Goal: Check status: Check status

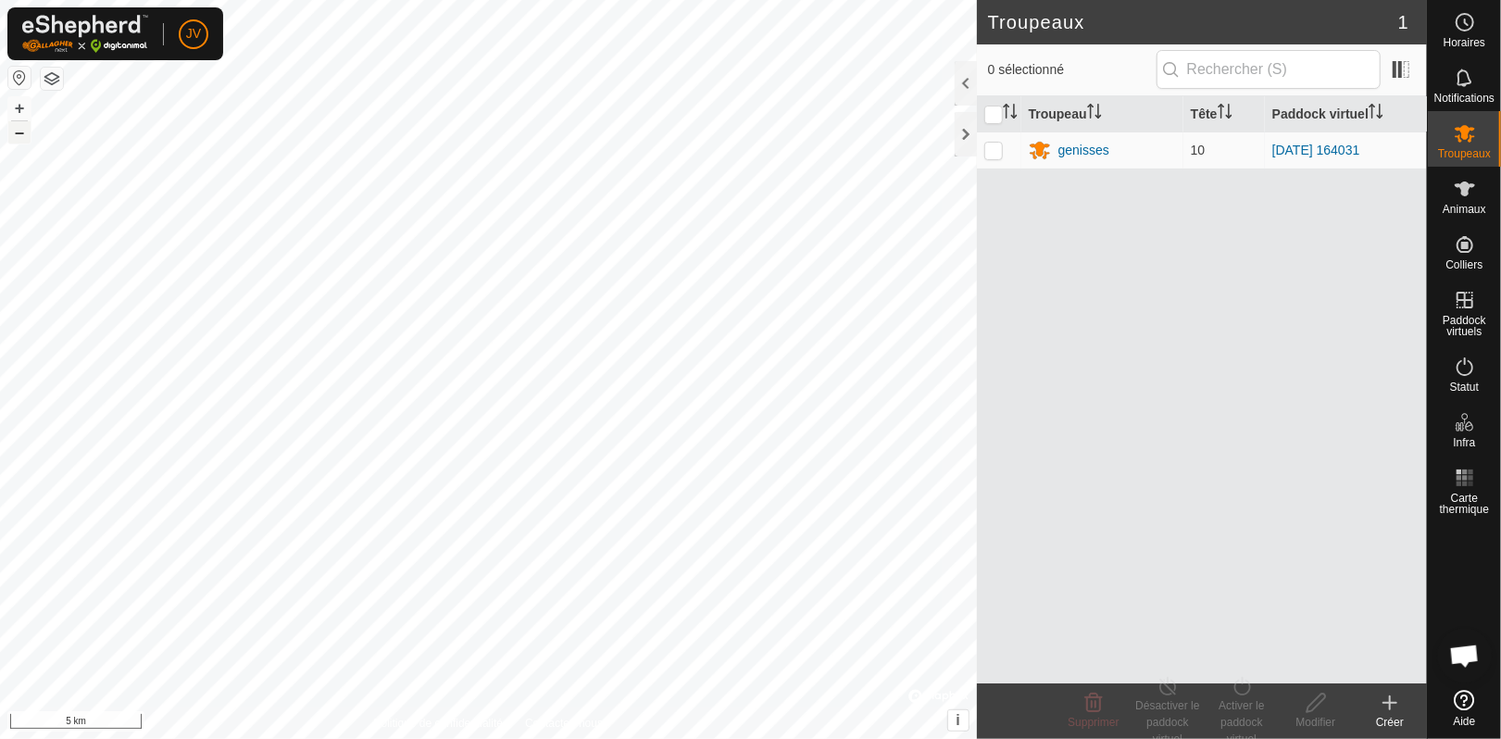
click at [19, 134] on button "–" at bounding box center [19, 132] width 22 height 22
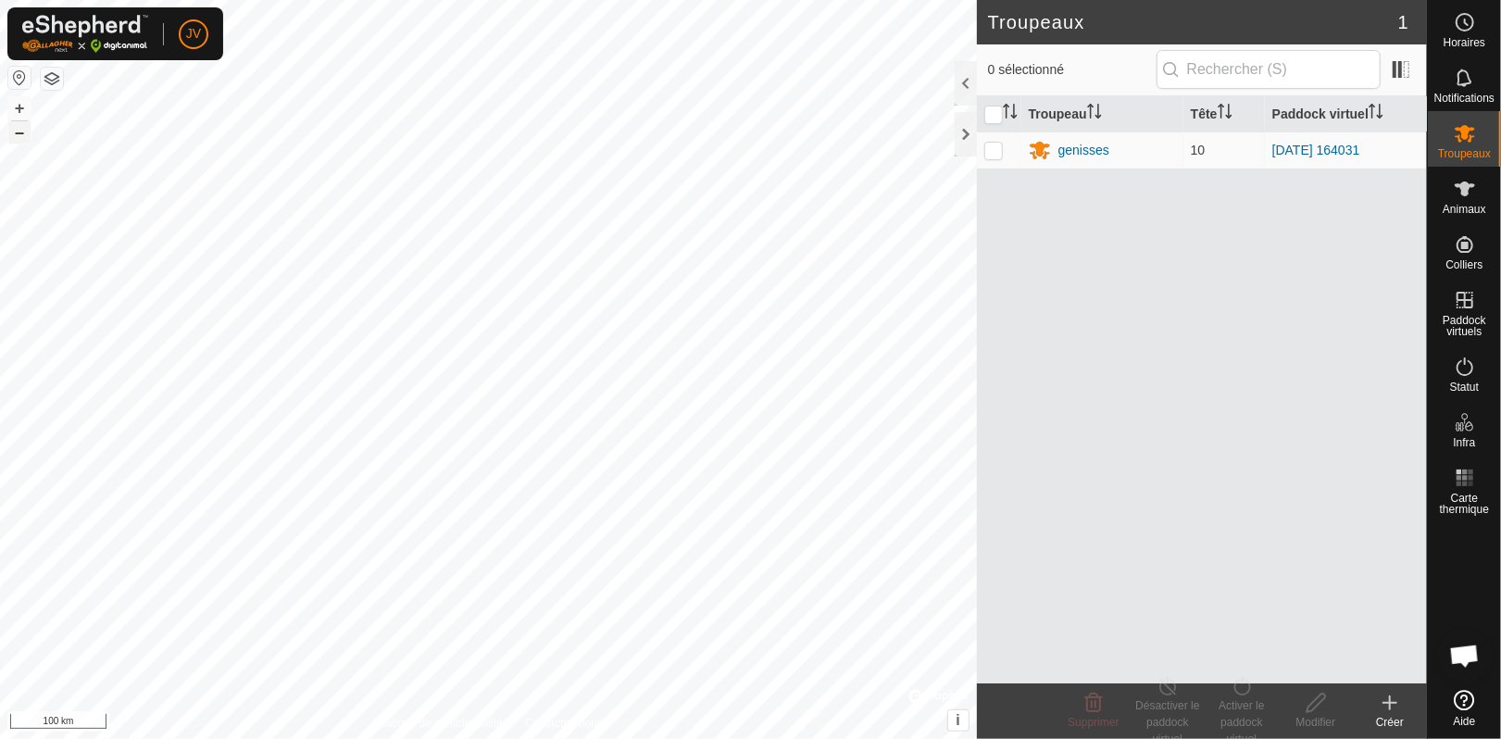
click at [19, 134] on button "–" at bounding box center [19, 132] width 22 height 22
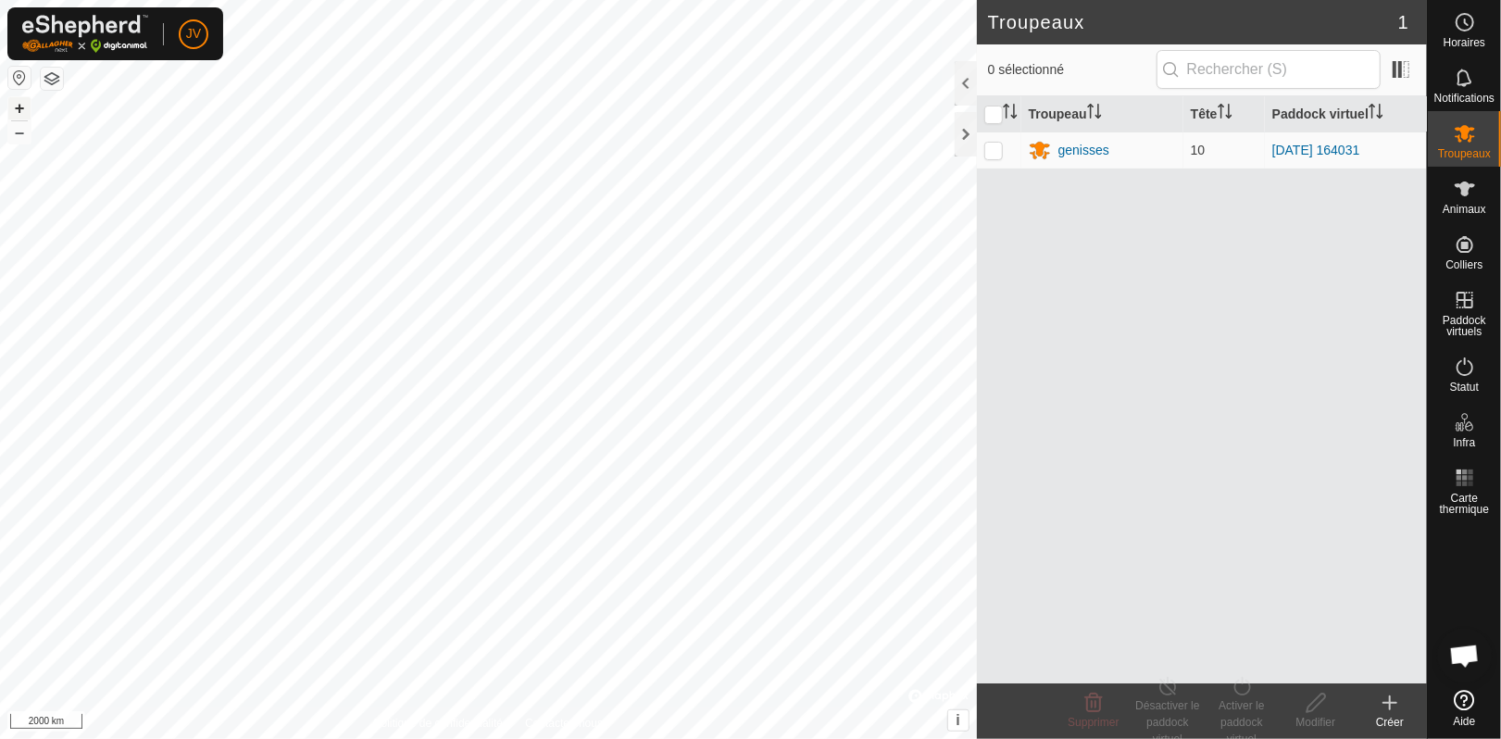
click at [15, 108] on button "+" at bounding box center [19, 108] width 22 height 22
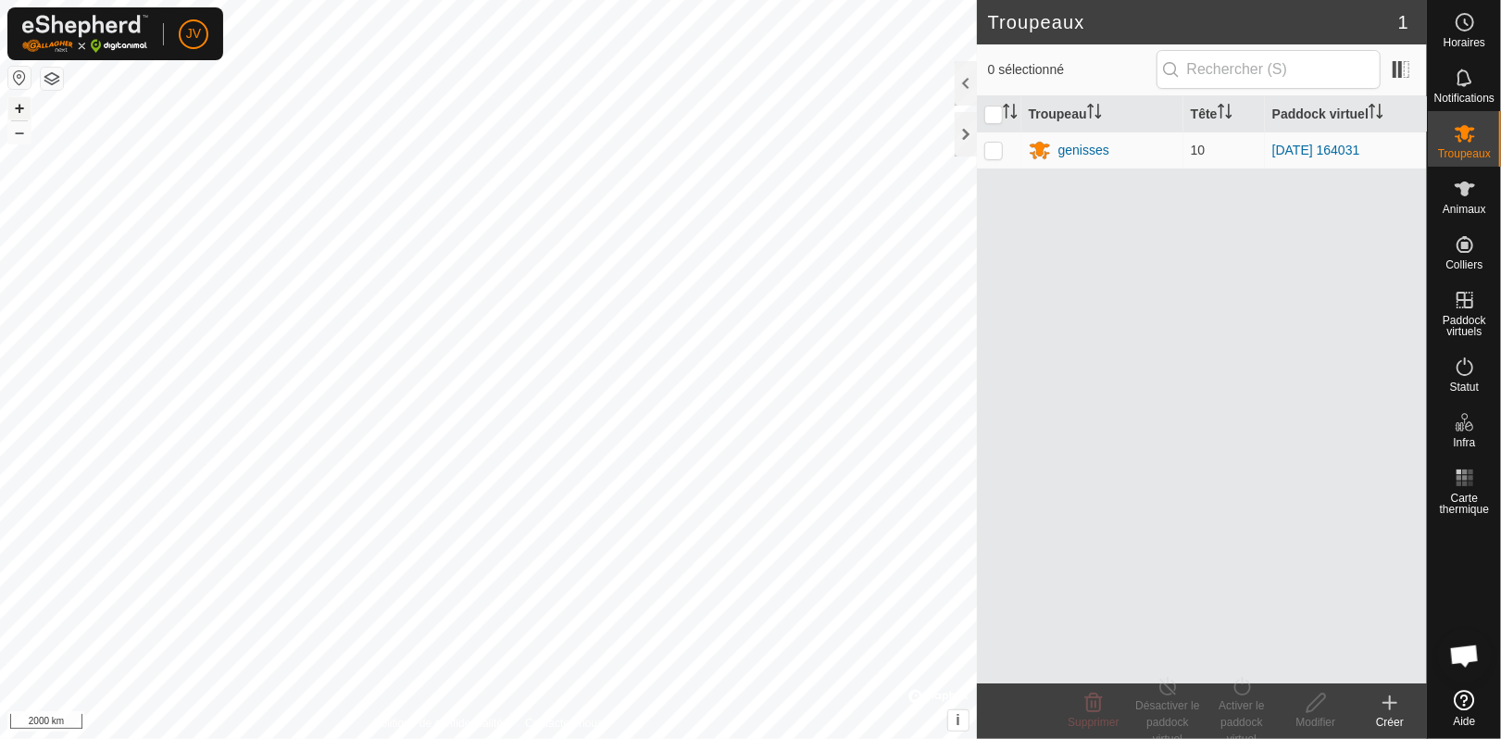
click at [15, 108] on button "+" at bounding box center [19, 108] width 22 height 22
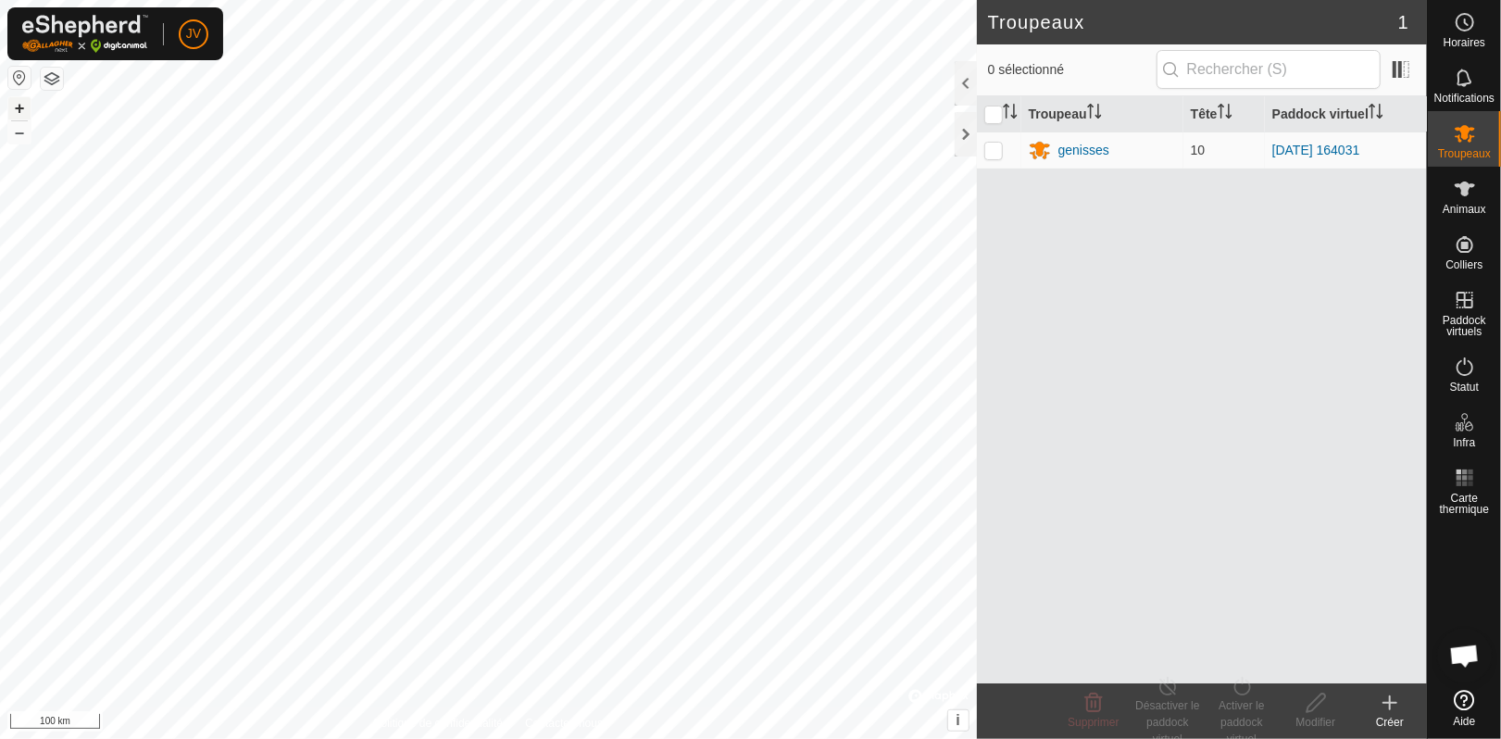
click at [15, 108] on button "+" at bounding box center [19, 108] width 22 height 22
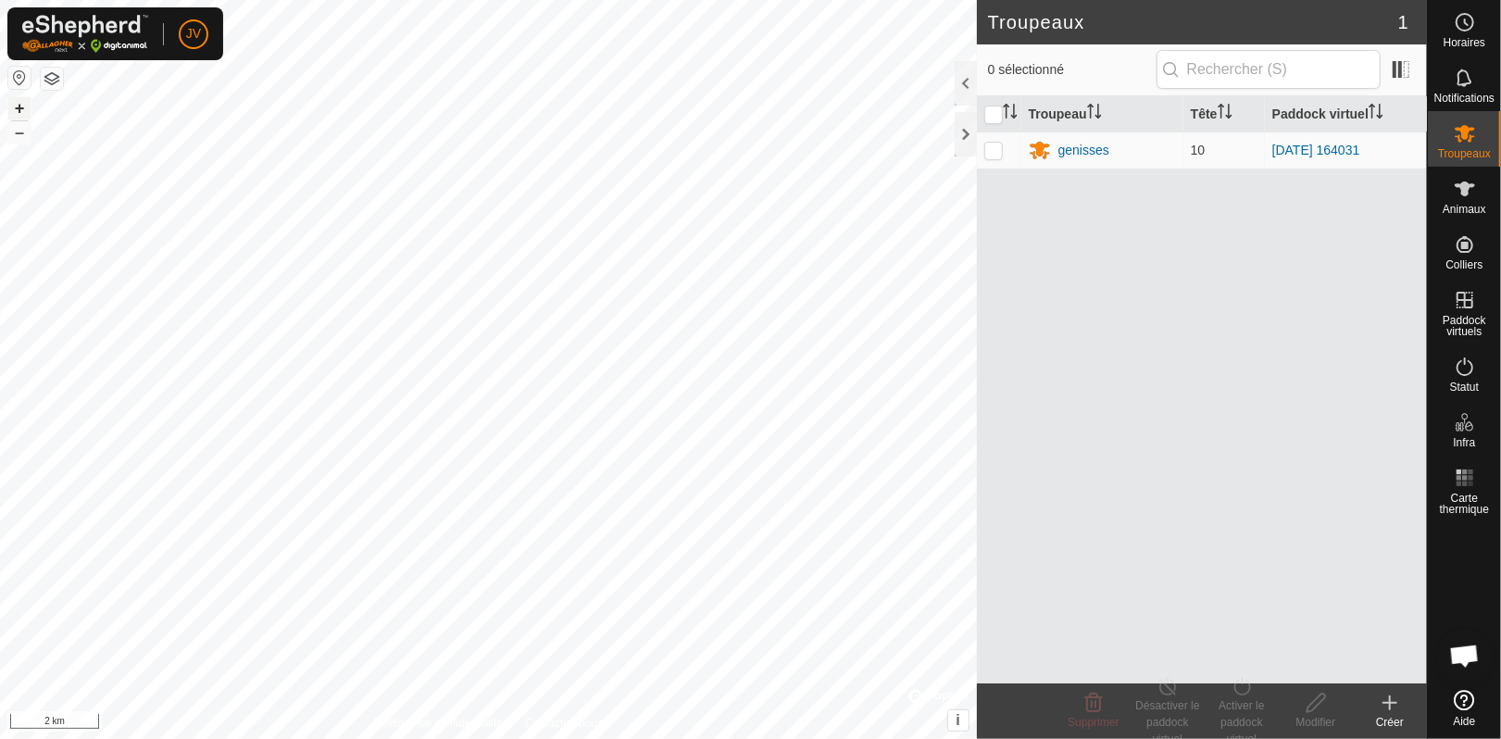
click at [15, 108] on button "+" at bounding box center [19, 108] width 22 height 22
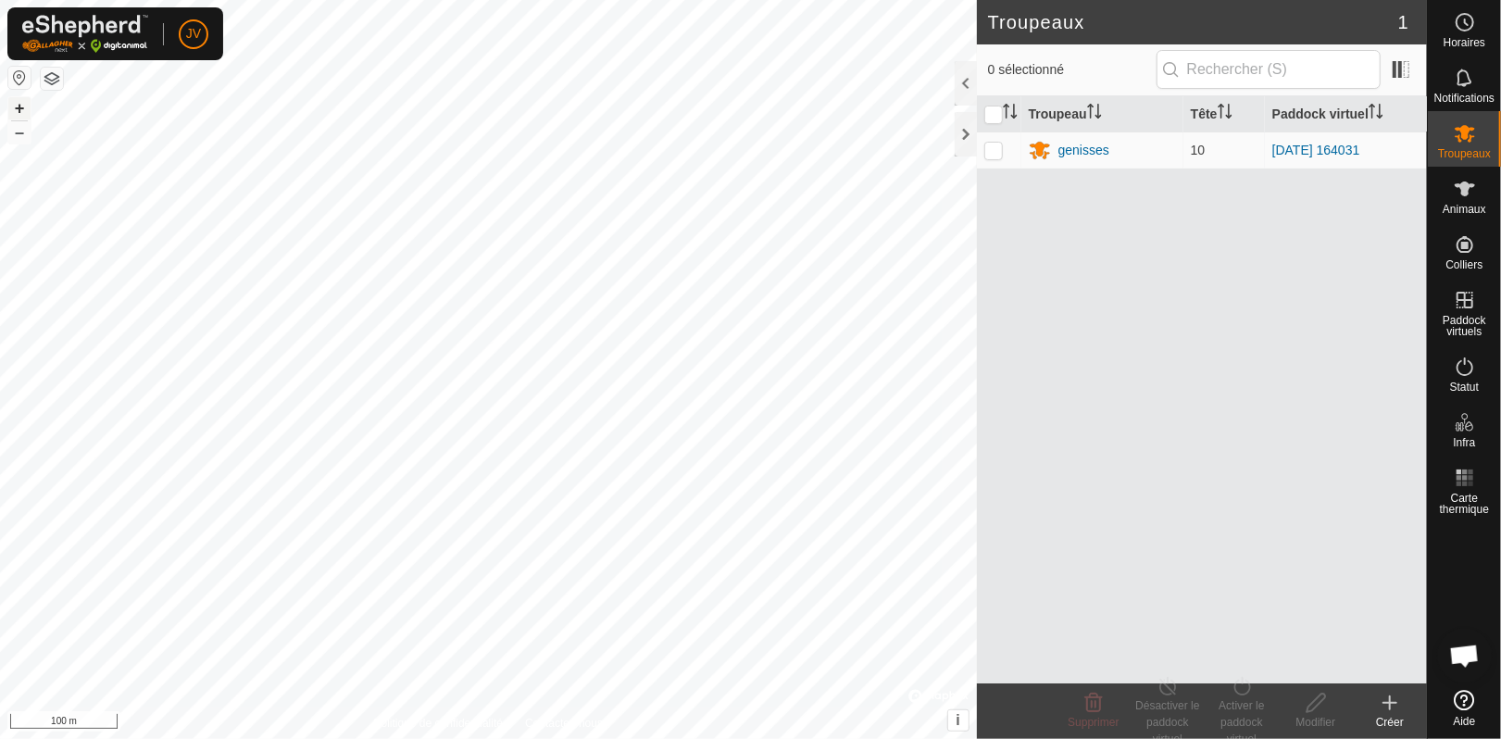
click at [15, 108] on button "+" at bounding box center [19, 108] width 22 height 22
click at [18, 129] on button "–" at bounding box center [19, 132] width 22 height 22
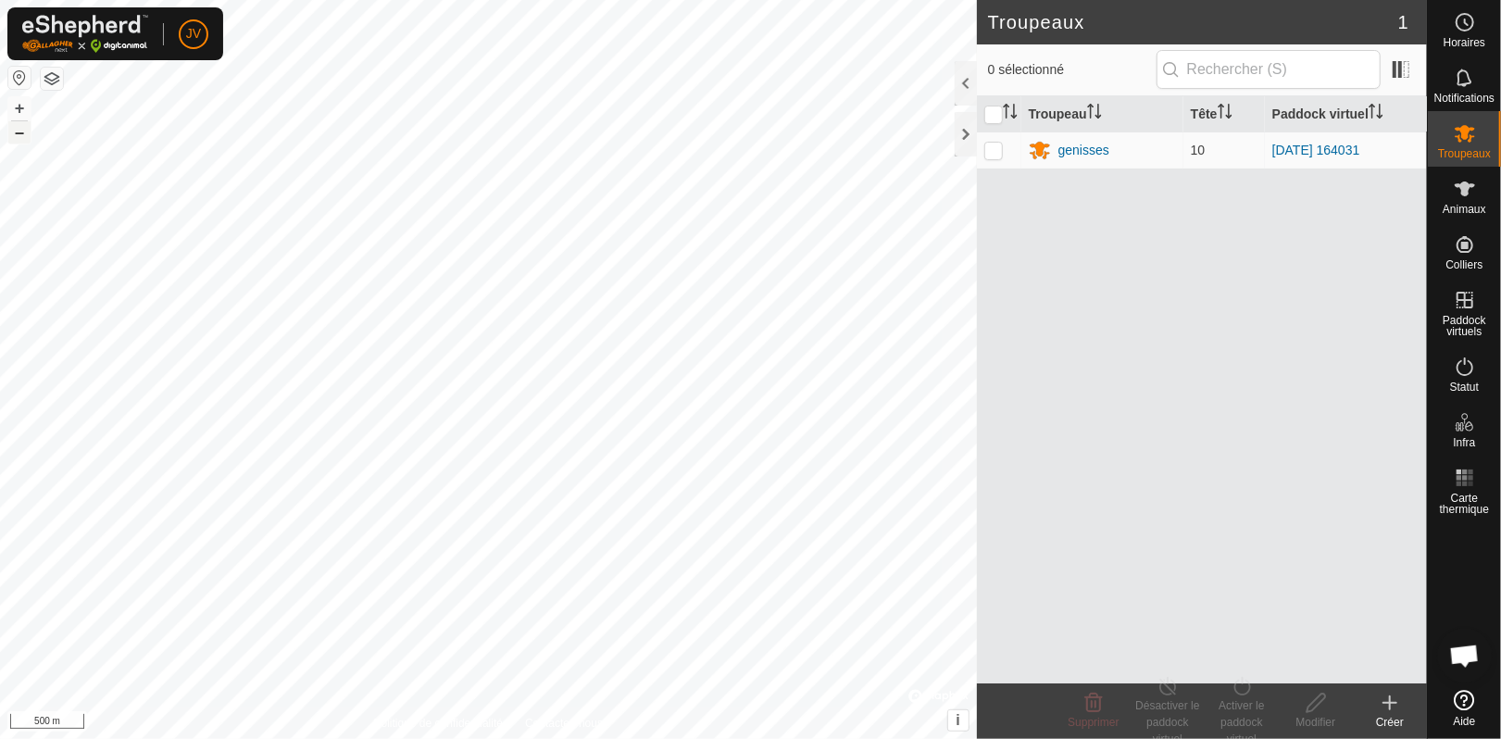
click at [18, 129] on button "–" at bounding box center [19, 132] width 22 height 22
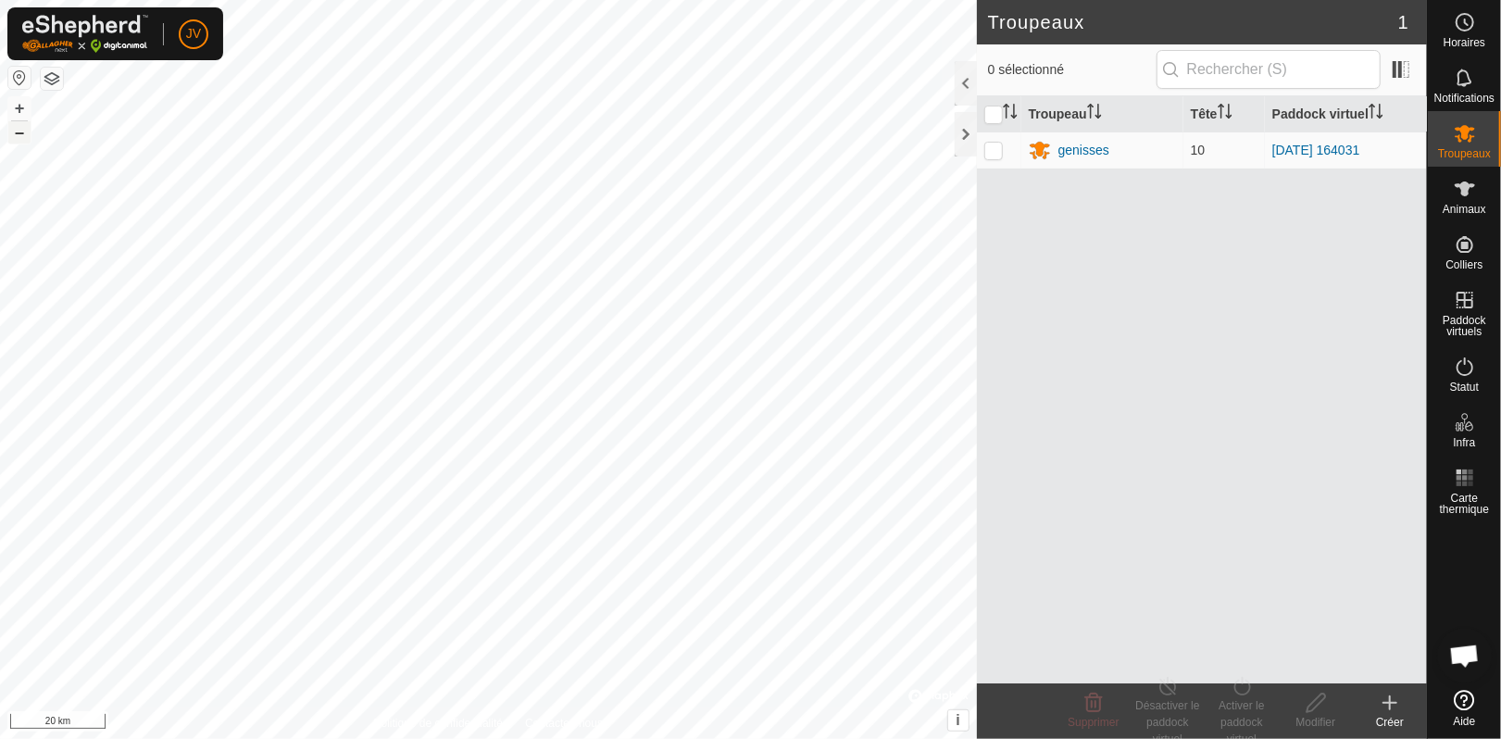
click at [18, 129] on button "–" at bounding box center [19, 132] width 22 height 22
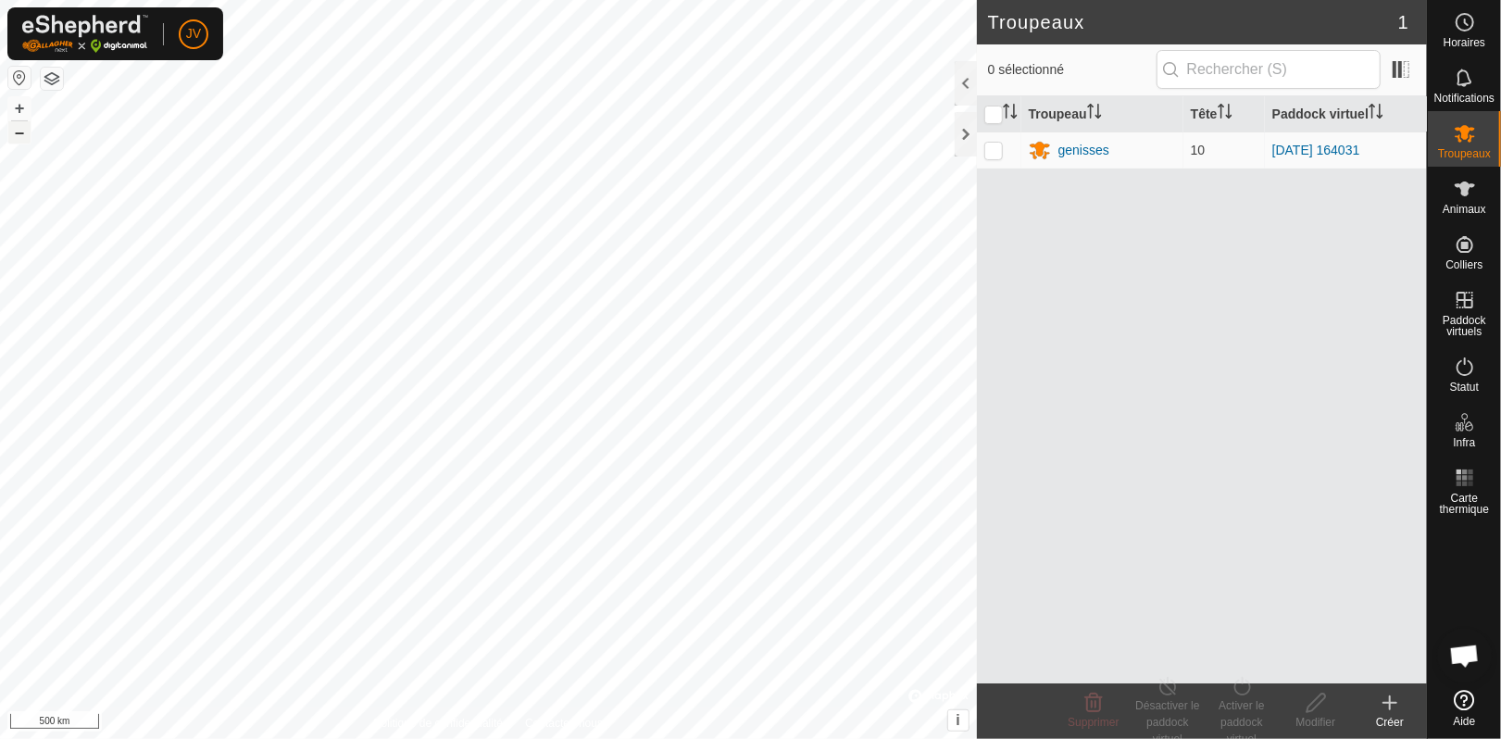
click at [18, 129] on button "–" at bounding box center [19, 132] width 22 height 22
click at [16, 106] on button "+" at bounding box center [19, 108] width 22 height 22
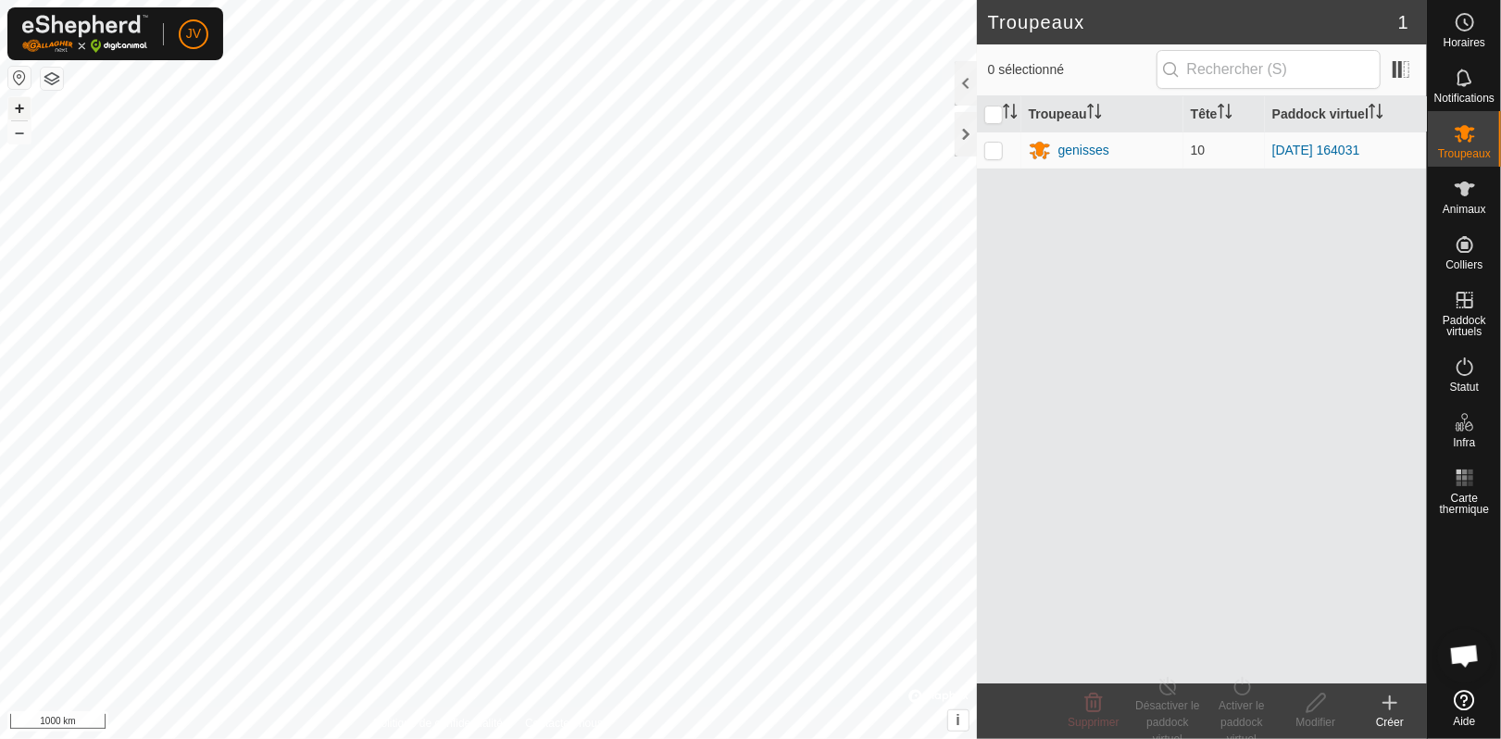
click at [16, 106] on button "+" at bounding box center [19, 108] width 22 height 22
click at [18, 106] on button "+" at bounding box center [19, 108] width 22 height 22
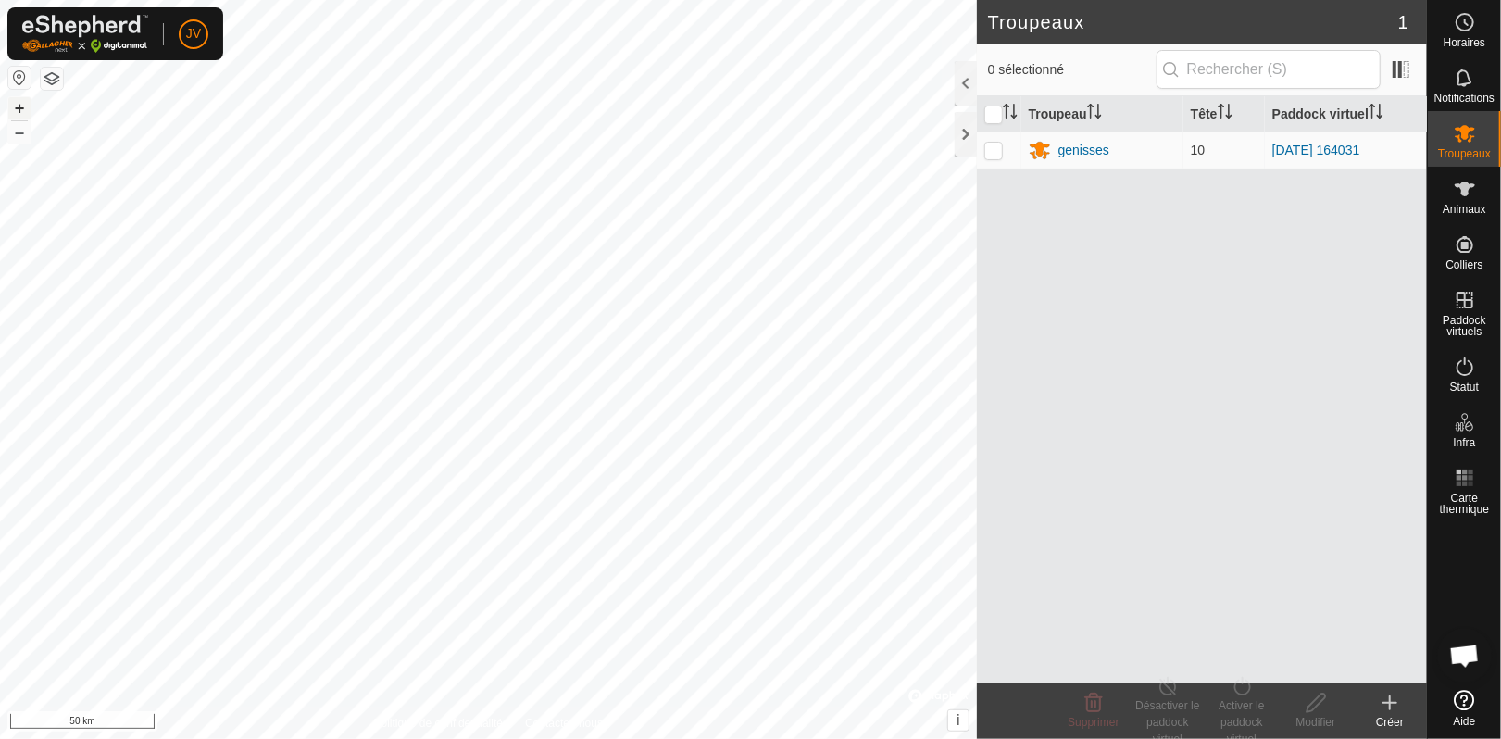
click at [18, 106] on button "+" at bounding box center [19, 108] width 22 height 22
click at [13, 103] on button "+" at bounding box center [19, 108] width 22 height 22
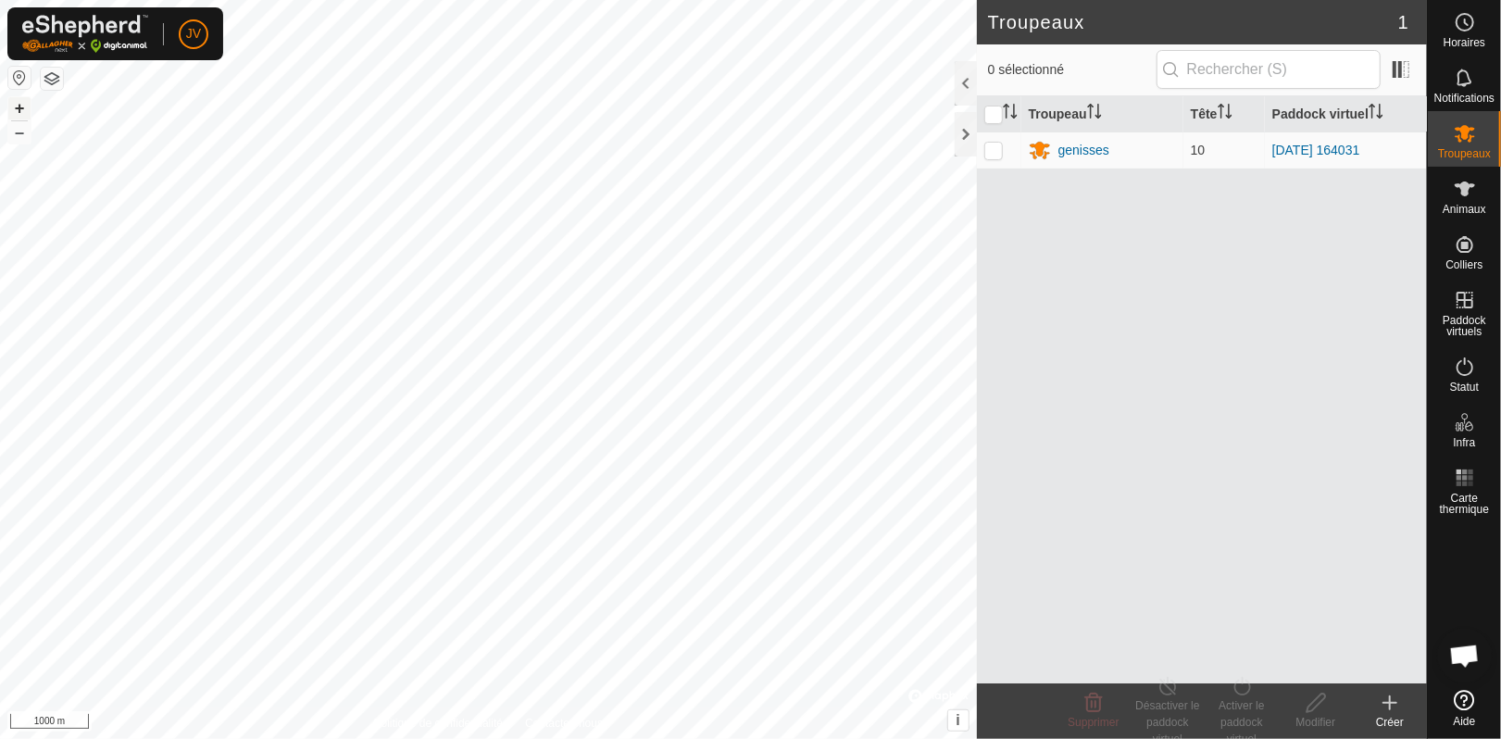
click at [13, 103] on button "+" at bounding box center [19, 108] width 22 height 22
click at [15, 105] on button "+" at bounding box center [19, 108] width 22 height 22
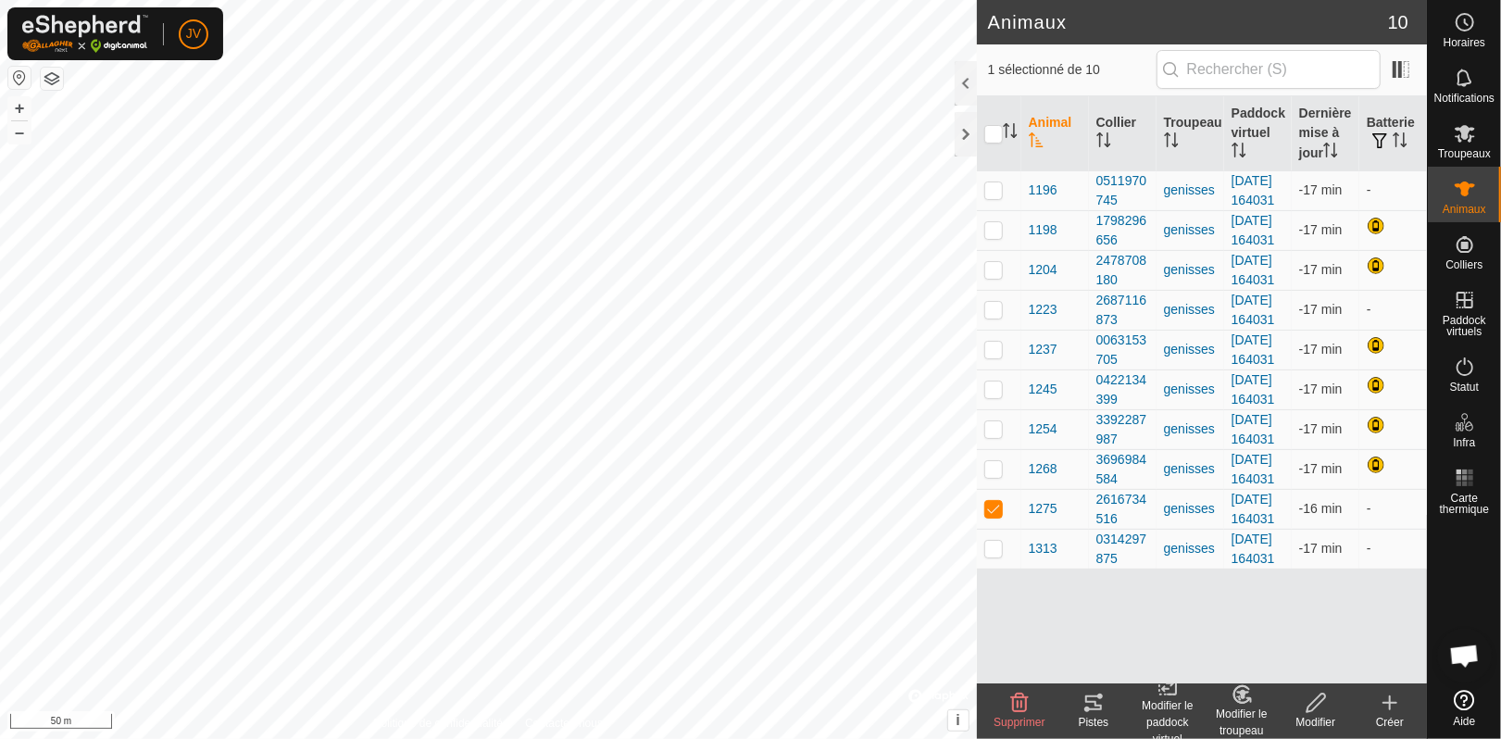
click at [1094, 706] on icon at bounding box center [1094, 703] width 22 height 22
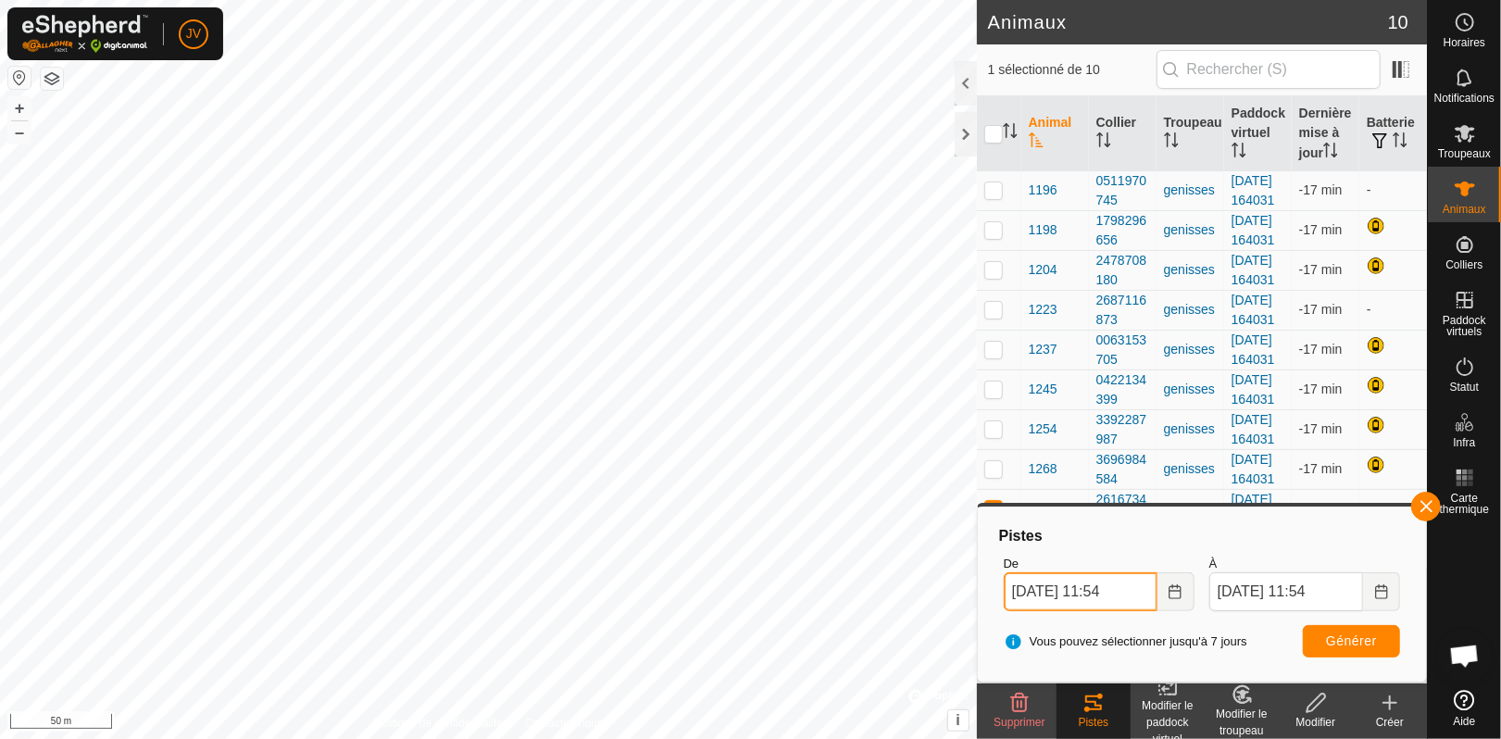
click at [1131, 591] on input "[DATE] 11:54" at bounding box center [1081, 591] width 154 height 39
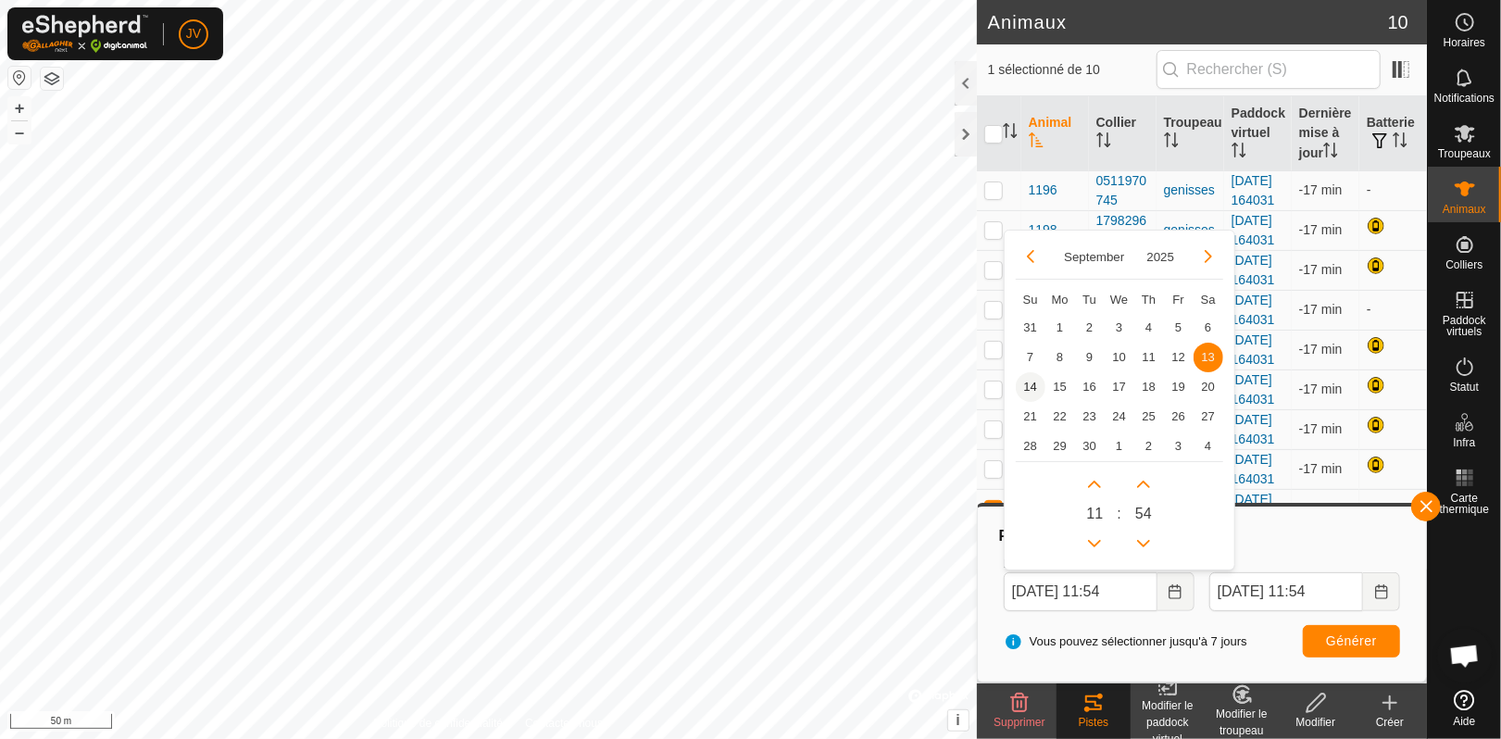
click at [1029, 385] on span "14" at bounding box center [1031, 387] width 30 height 30
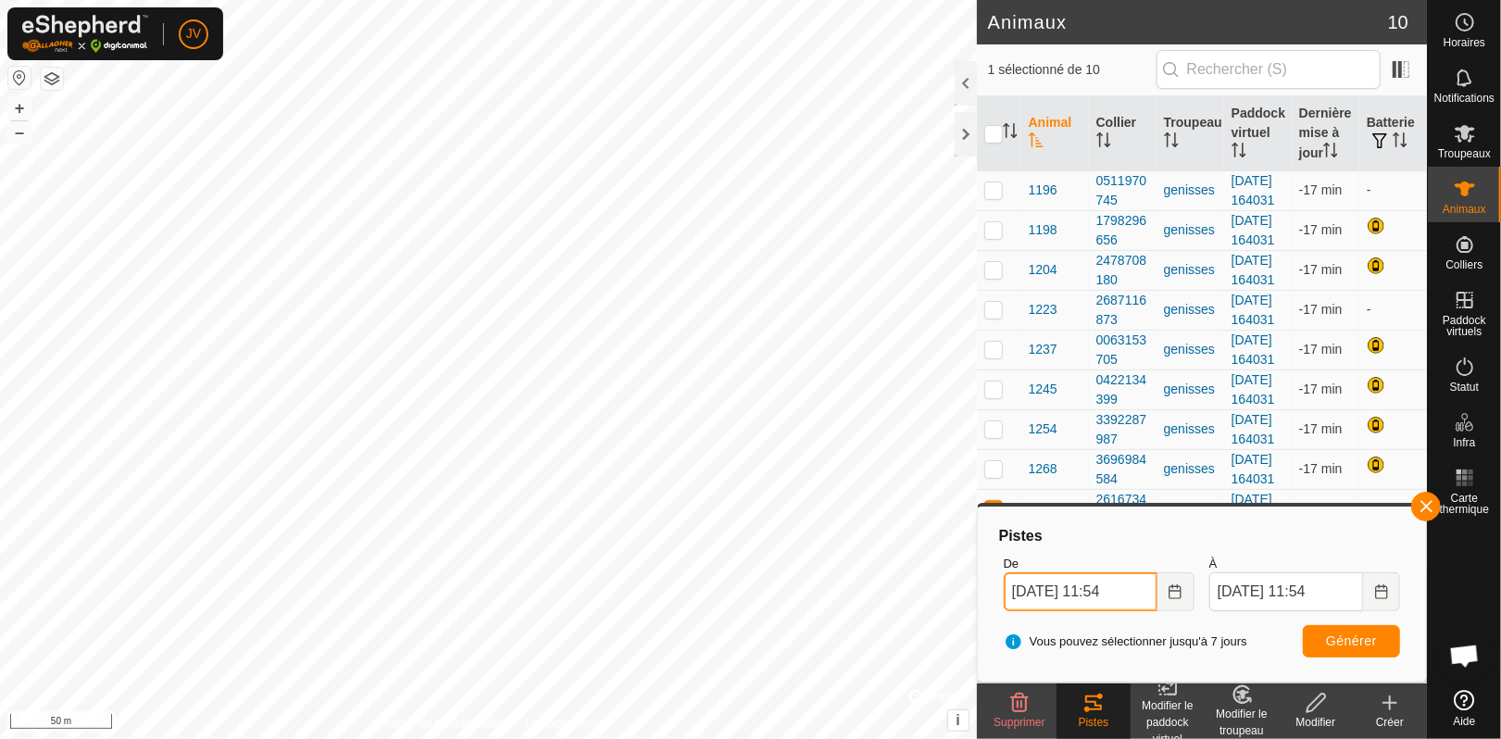
click at [1118, 588] on input "[DATE] 11:54" at bounding box center [1081, 591] width 154 height 39
type input "[DATE] 10:54"
click at [1348, 643] on span "Générer" at bounding box center [1351, 640] width 51 height 15
click at [997, 197] on p-checkbox at bounding box center [993, 189] width 19 height 15
checkbox input "true"
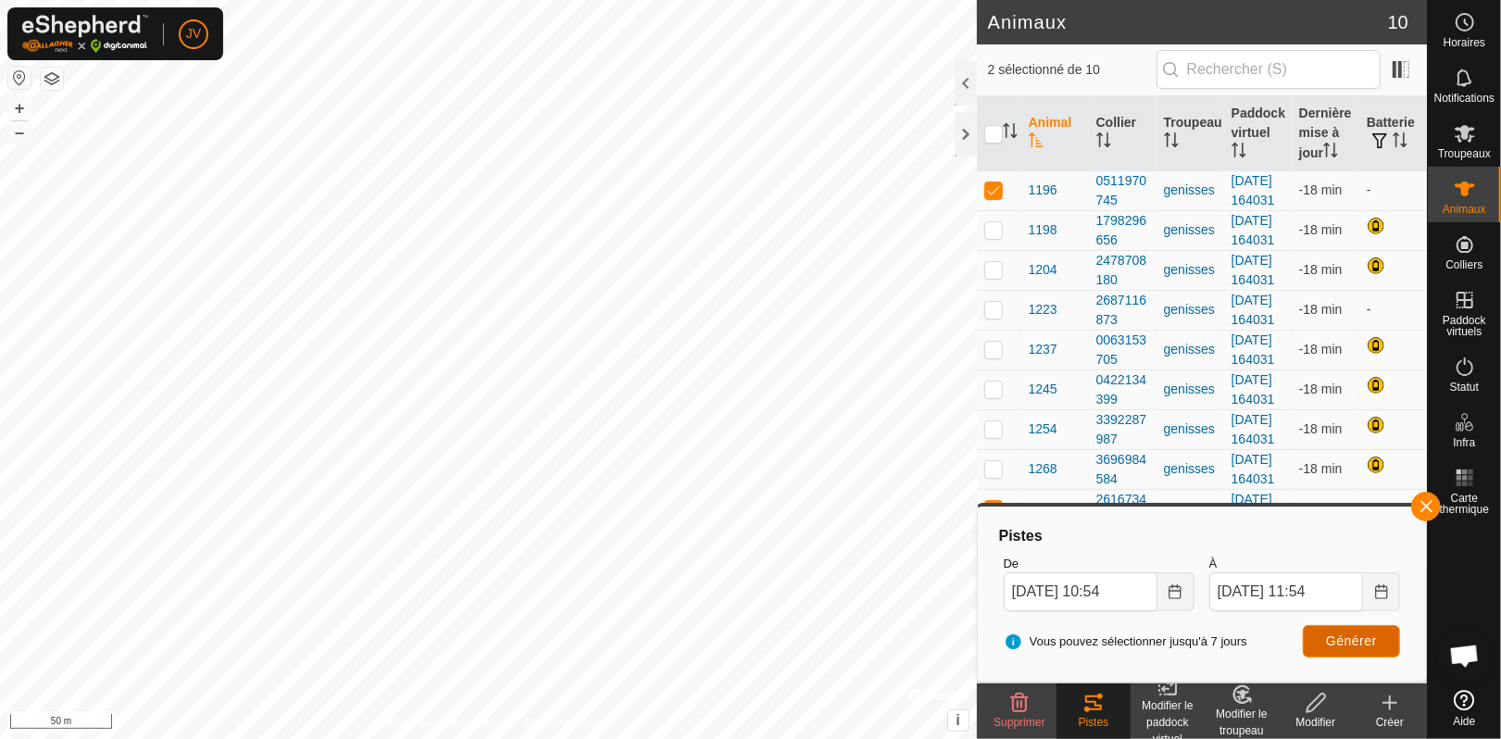
click at [1343, 633] on span "Générer" at bounding box center [1351, 640] width 51 height 15
click at [994, 237] on p-checkbox at bounding box center [993, 229] width 19 height 15
checkbox input "true"
click at [1363, 636] on span "Générer" at bounding box center [1351, 640] width 51 height 15
click at [995, 277] on p-checkbox at bounding box center [993, 269] width 19 height 15
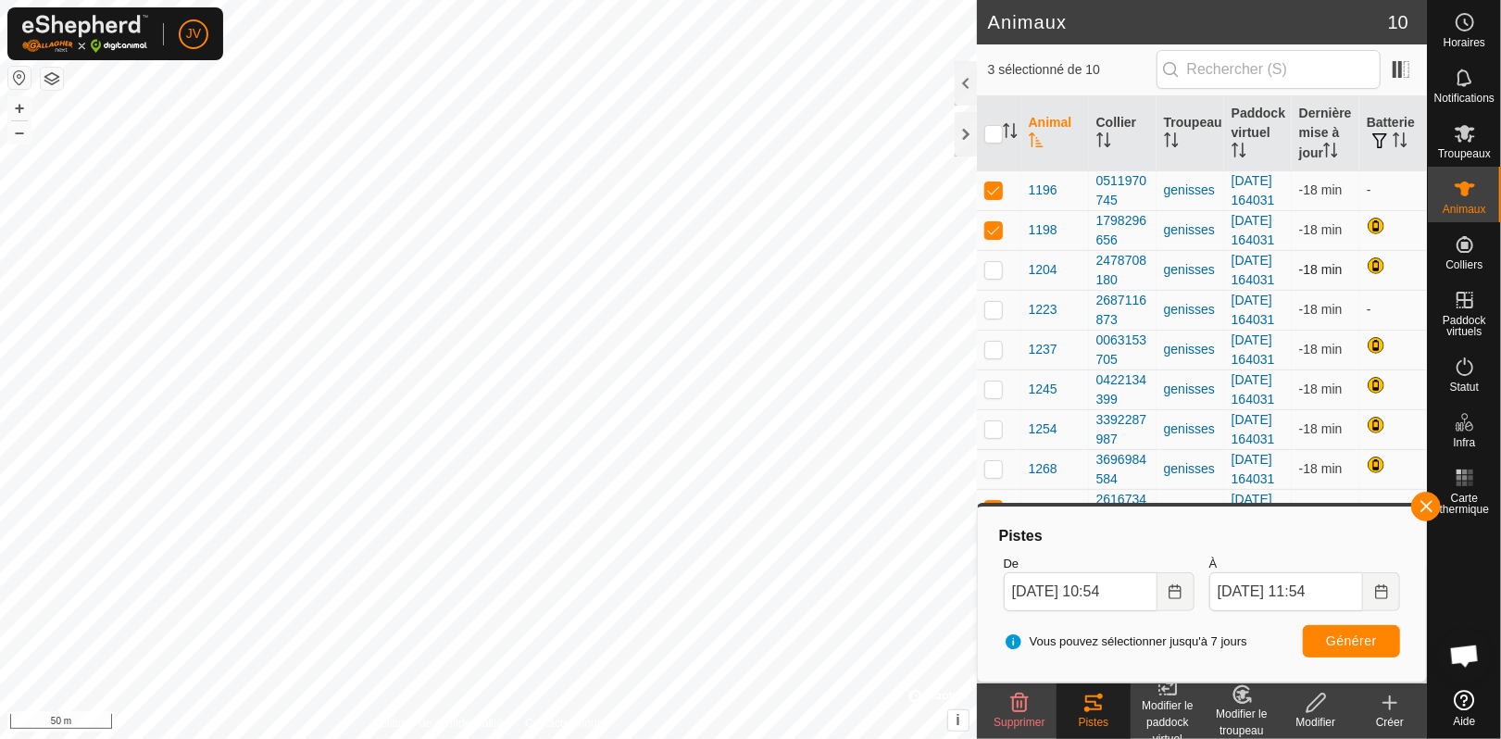
checkbox input "true"
click at [1345, 634] on span "Générer" at bounding box center [1351, 640] width 51 height 15
click at [999, 317] on p-checkbox at bounding box center [993, 309] width 19 height 15
checkbox input "true"
click at [1331, 647] on span "Générer" at bounding box center [1351, 640] width 51 height 15
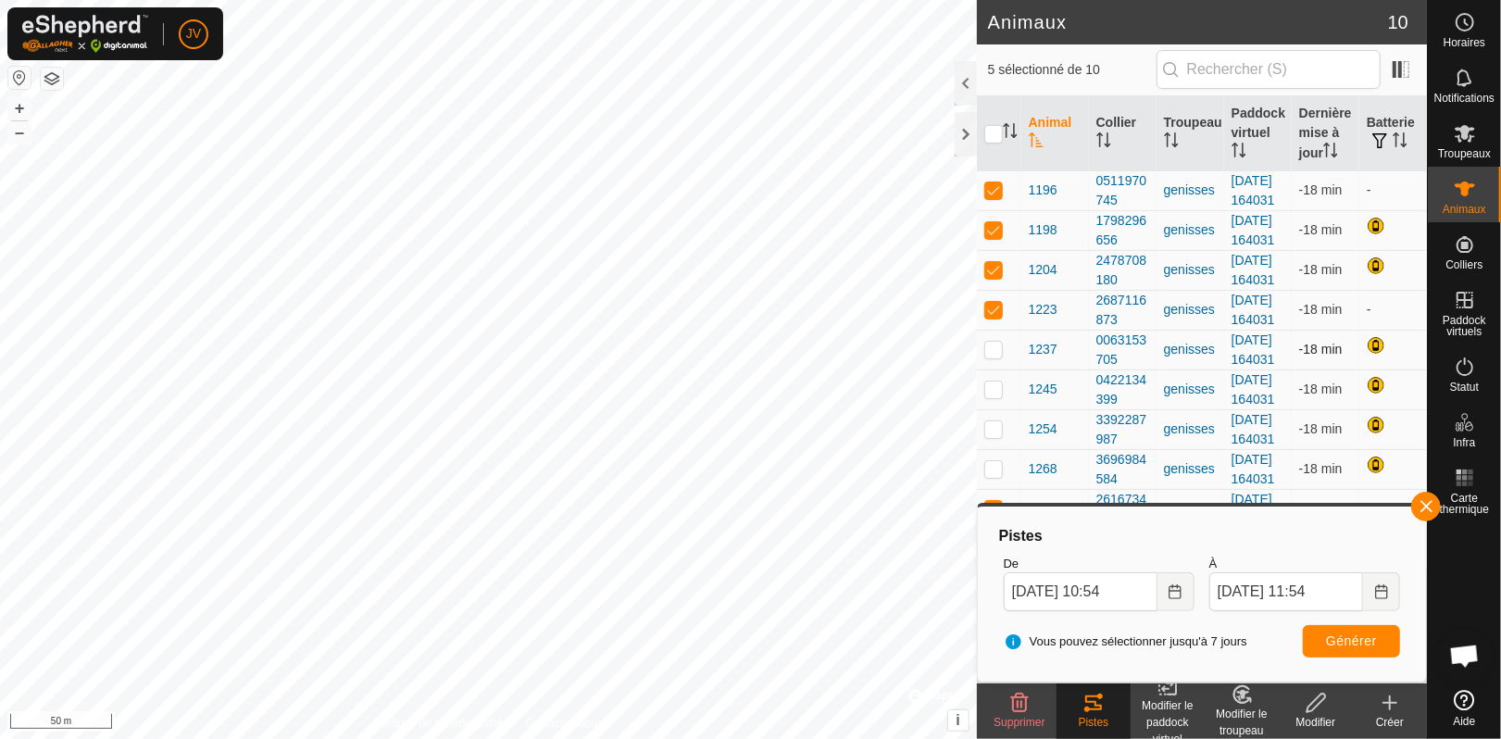
click at [995, 357] on p-checkbox at bounding box center [993, 349] width 19 height 15
checkbox input "true"
click at [1371, 645] on span "Générer" at bounding box center [1351, 640] width 51 height 15
